Goal: Navigation & Orientation: Find specific page/section

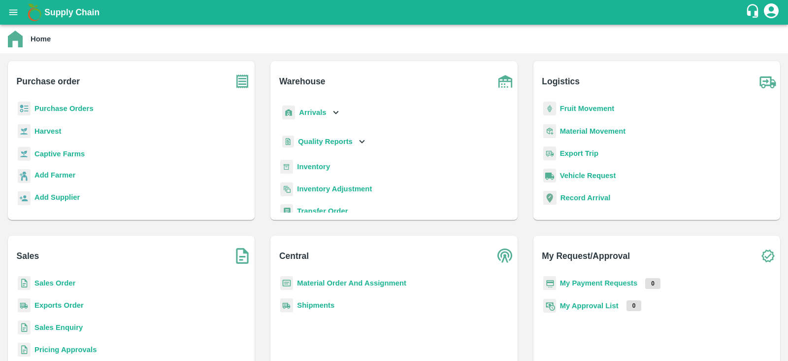
click at [70, 108] on b "Purchase Orders" at bounding box center [63, 108] width 59 height 8
